Goal: Task Accomplishment & Management: Use online tool/utility

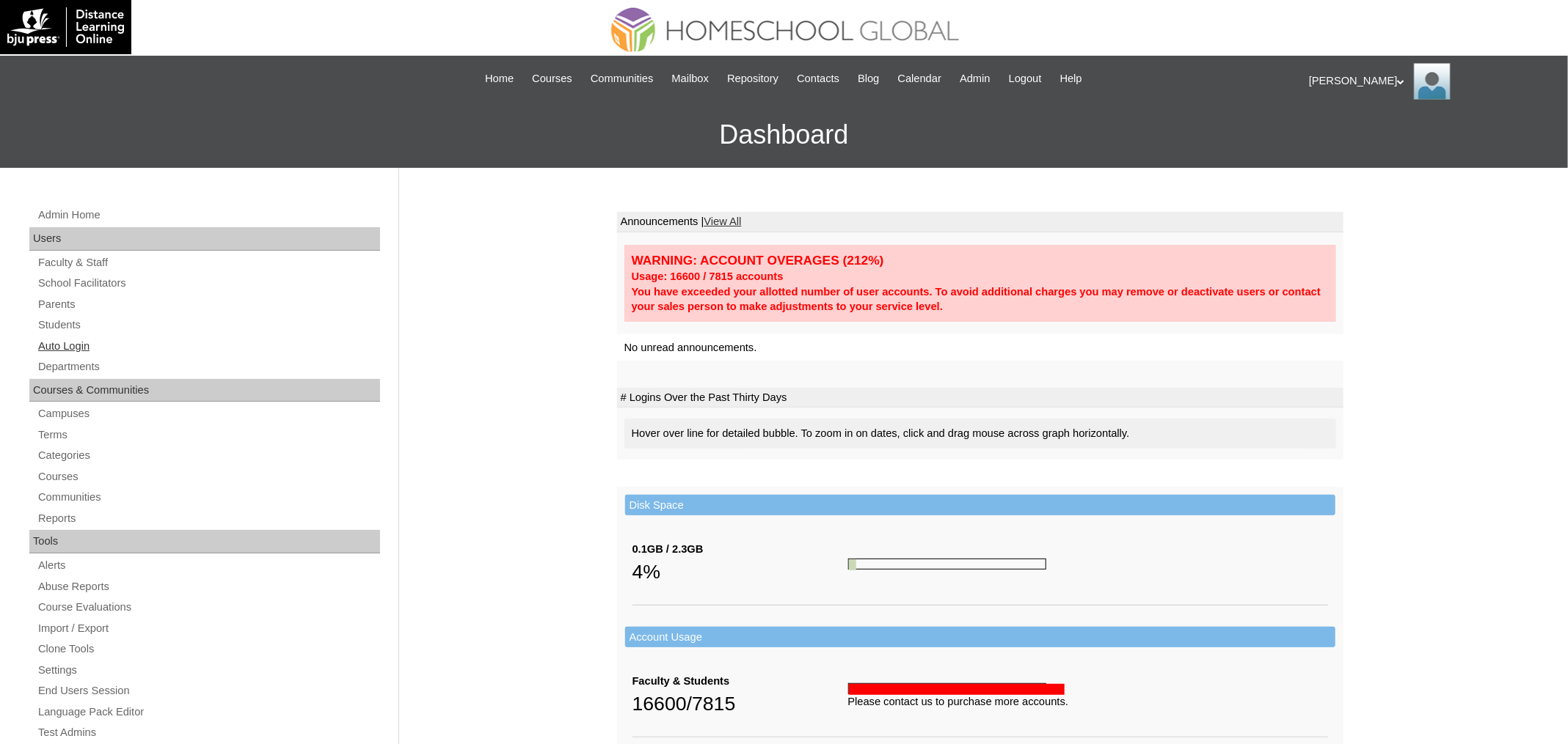
click at [65, 344] on link "Auto Login" at bounding box center [208, 346] width 343 height 18
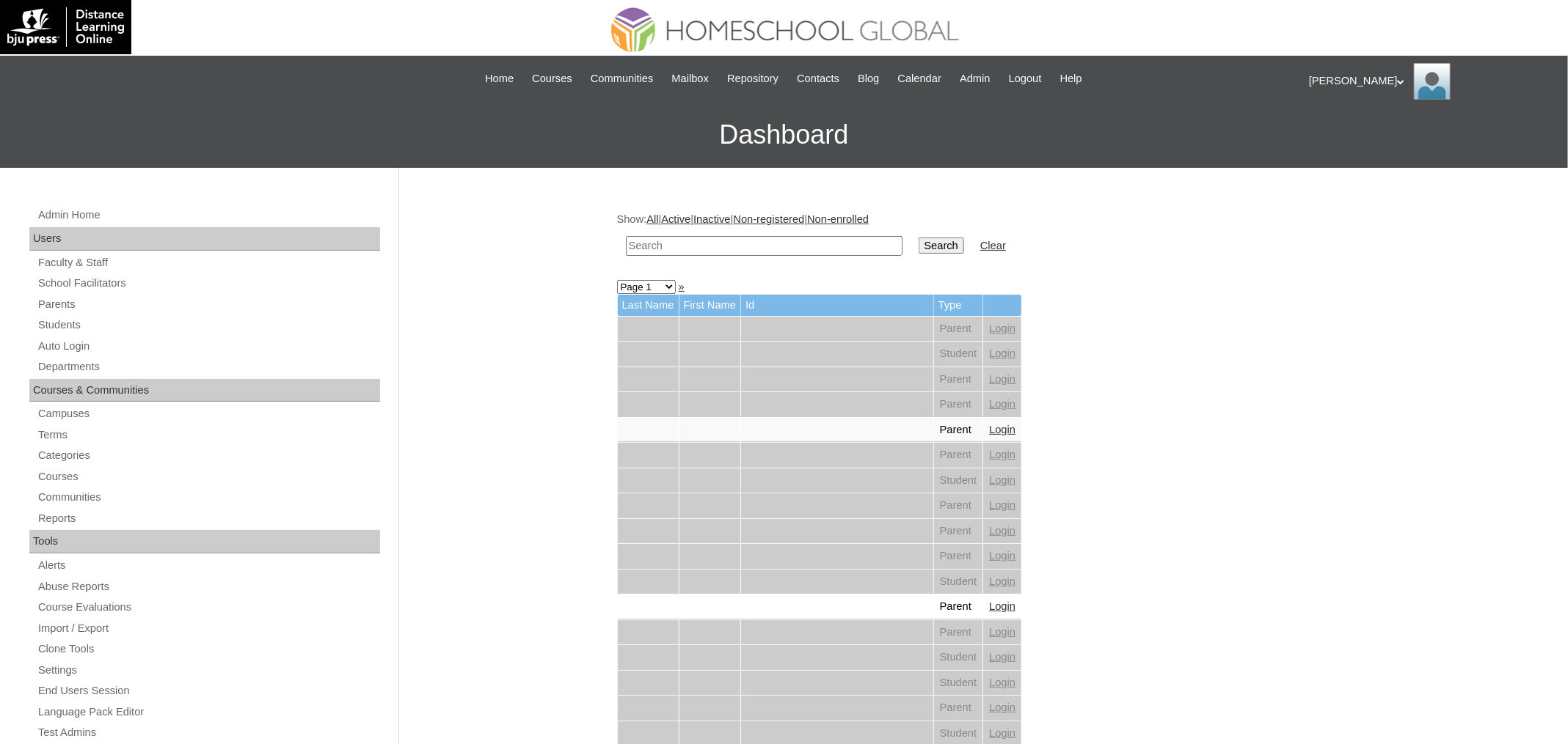
click at [755, 248] on input "text" at bounding box center [764, 246] width 277 height 20
paste input "ANZEA REMIELLE"
type input "ANZEA REMIELLE"
click at [944, 240] on input "Search" at bounding box center [941, 246] width 46 height 16
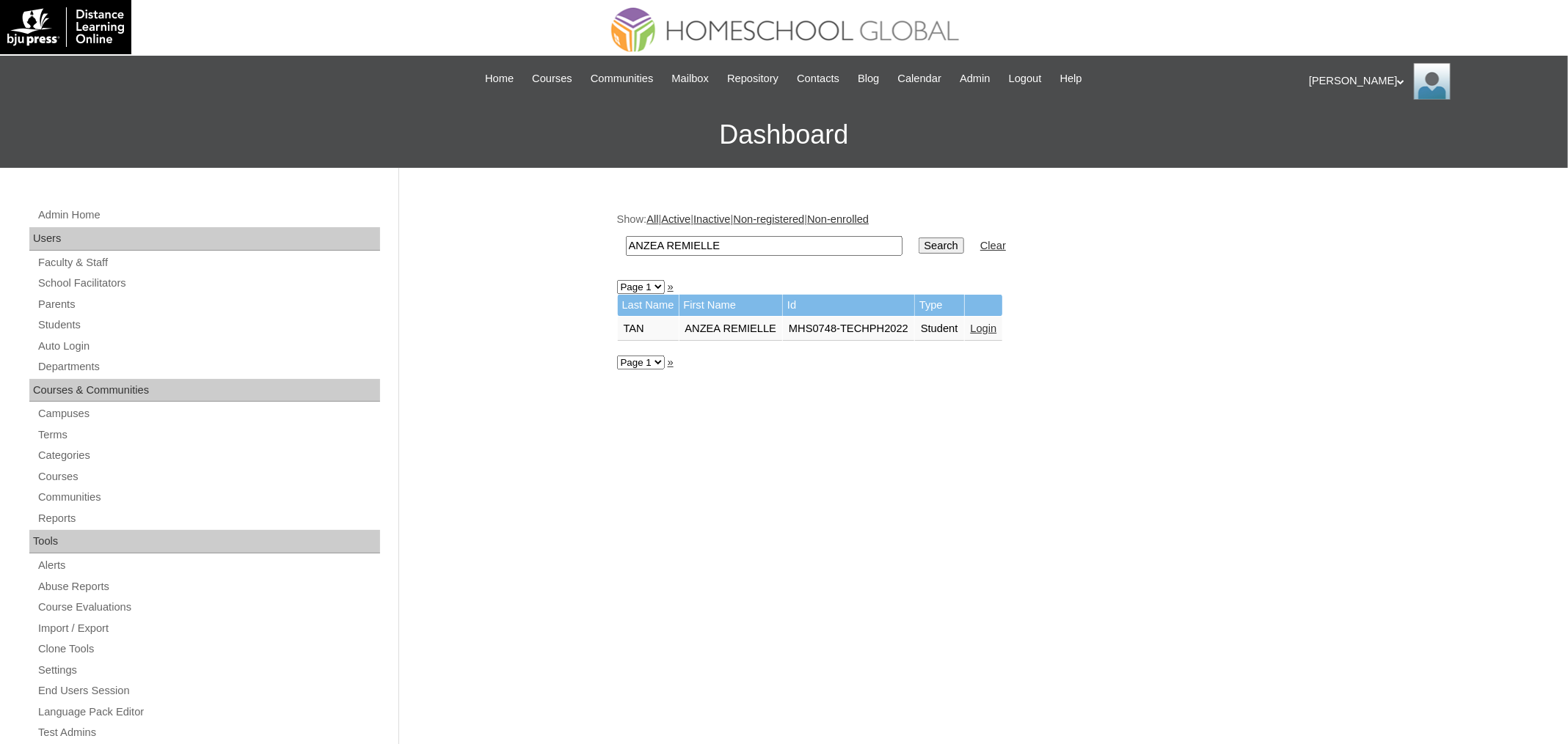
click at [997, 329] on link "Login" at bounding box center [984, 329] width 26 height 12
